Goal: Navigation & Orientation: Understand site structure

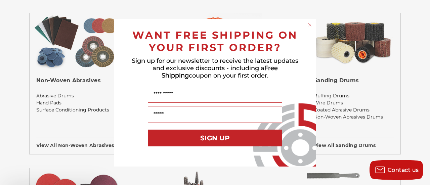
scroll to position [571, 0]
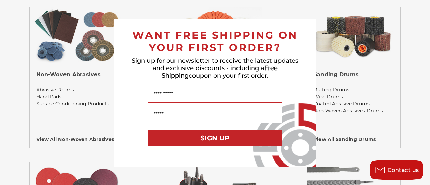
click at [309, 24] on icon "Close dialog" at bounding box center [310, 25] width 3 height 3
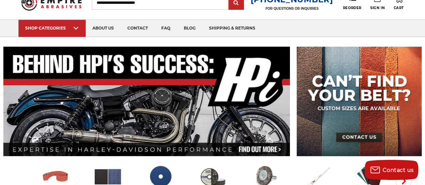
scroll to position [34, 0]
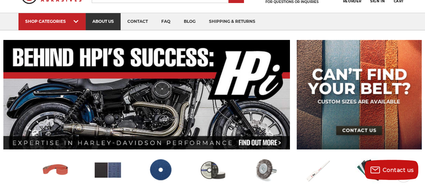
click at [101, 27] on link "about us" at bounding box center [103, 21] width 35 height 17
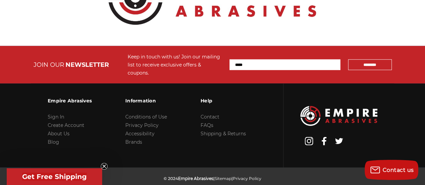
scroll to position [875, 0]
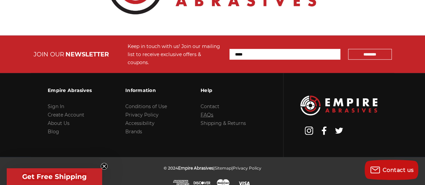
click at [208, 112] on link "FAQs" at bounding box center [207, 115] width 13 height 6
click at [142, 129] on link "Brands" at bounding box center [133, 132] width 17 height 6
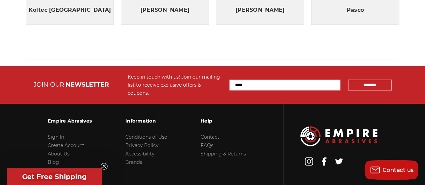
scroll to position [401, 0]
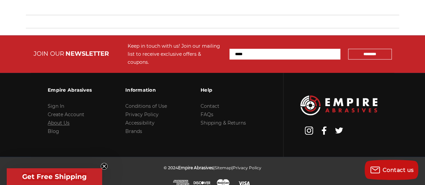
click at [61, 120] on link "About Us" at bounding box center [59, 123] width 22 height 6
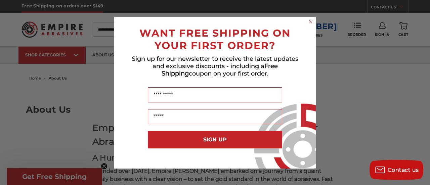
click at [312, 21] on icon "Close dialog" at bounding box center [311, 22] width 3 height 3
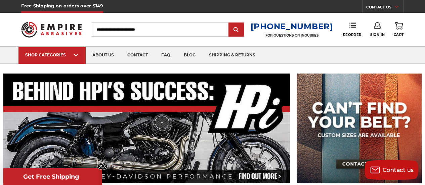
click at [390, 10] on link "CONTACT US" at bounding box center [384, 7] width 37 height 9
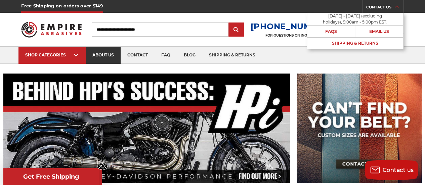
click at [109, 57] on link "about us" at bounding box center [103, 55] width 35 height 17
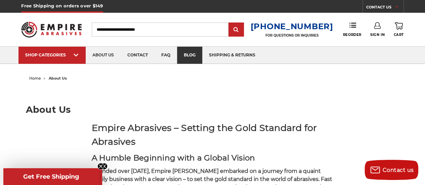
click at [184, 56] on link "blog" at bounding box center [189, 55] width 25 height 17
